Goal: Share content

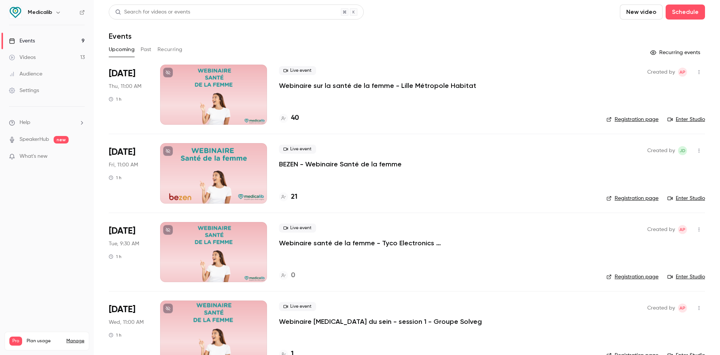
click at [353, 162] on p "BEZEN - Webinaire Santé de la femme" at bounding box center [340, 163] width 123 height 9
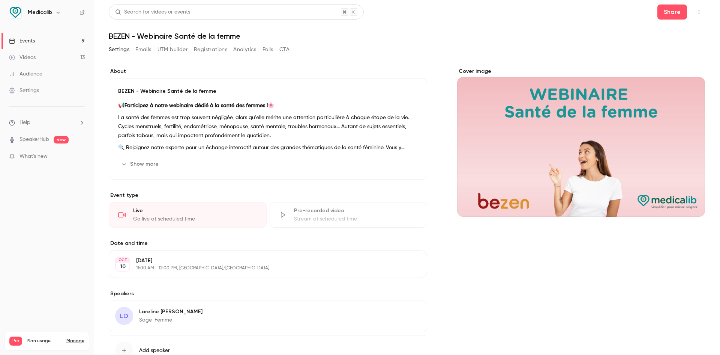
click at [696, 12] on icon "button" at bounding box center [699, 11] width 6 height 5
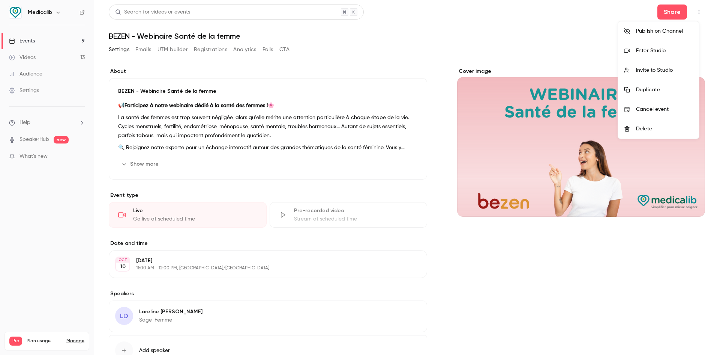
click at [665, 68] on div "Invite to Studio" at bounding box center [664, 70] width 57 height 8
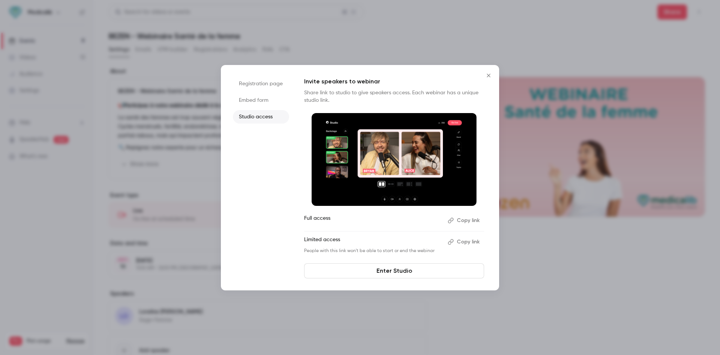
click at [462, 220] on button "Copy link" at bounding box center [464, 220] width 39 height 12
click at [141, 93] on div at bounding box center [360, 177] width 720 height 355
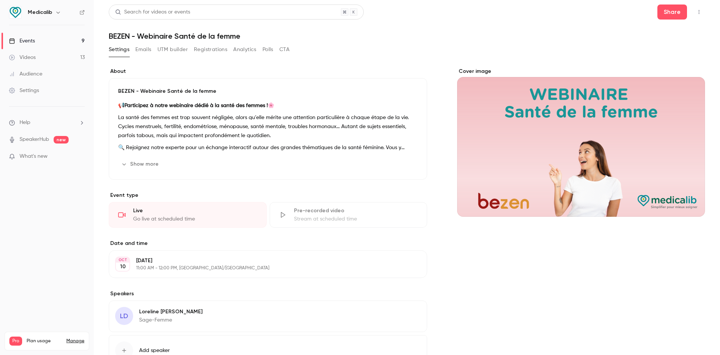
click at [153, 156] on div "BEZEN - Webinaire Santé de la femme 📢 Participez à notre webinaire dédié à la s…" at bounding box center [268, 128] width 318 height 101
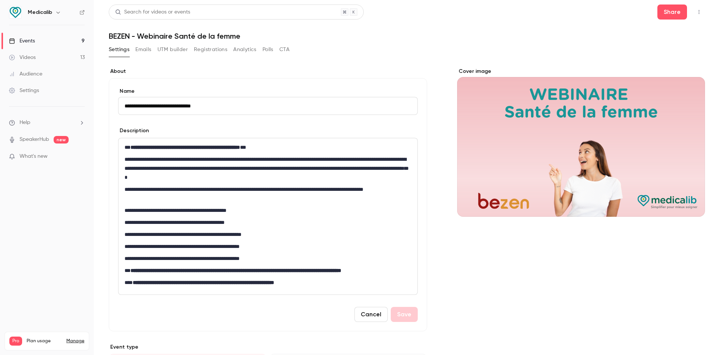
click at [523, 279] on div "Cover image" at bounding box center [581, 304] width 248 height 473
